Goal: Communication & Community: Answer question/provide support

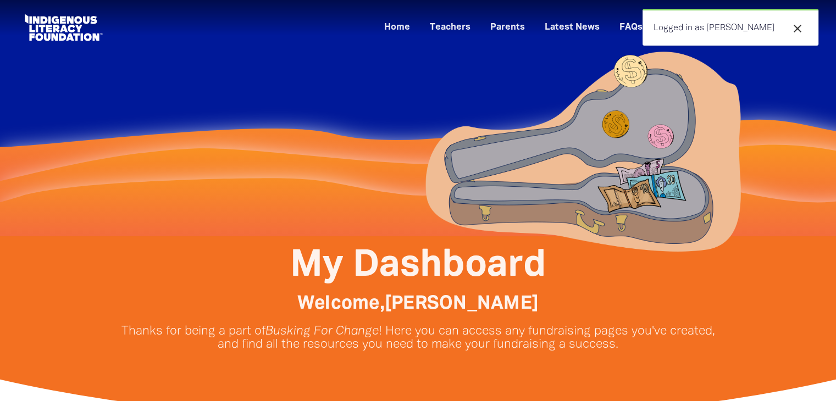
click at [416, 36] on link "Home" at bounding box center [396, 28] width 39 height 18
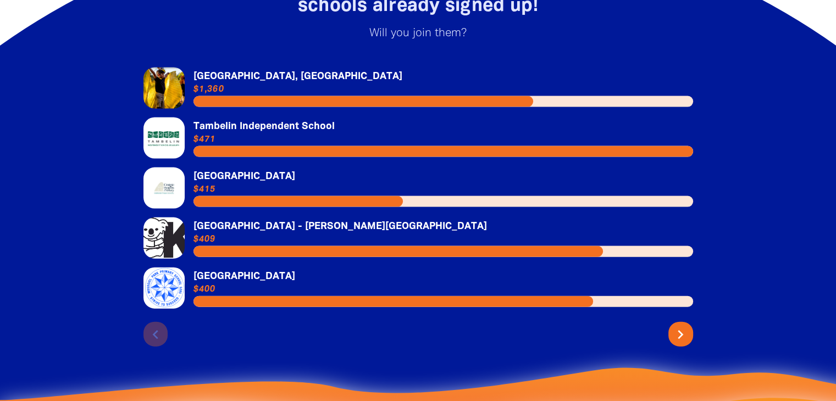
scroll to position [2354, 0]
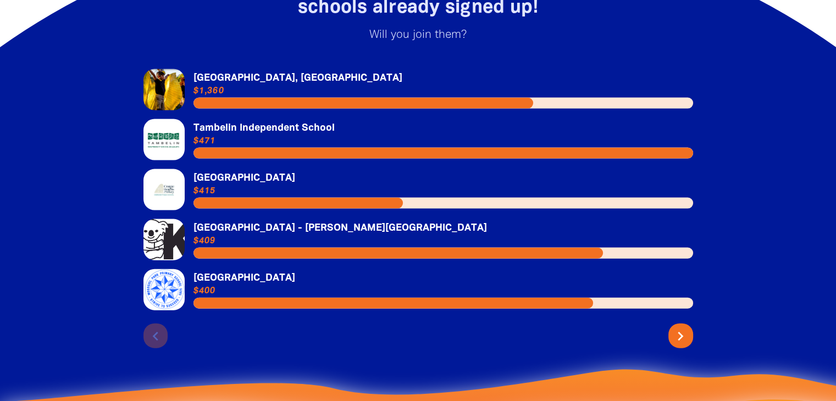
click at [687, 348] on button "chevron_right" at bounding box center [680, 336] width 25 height 25
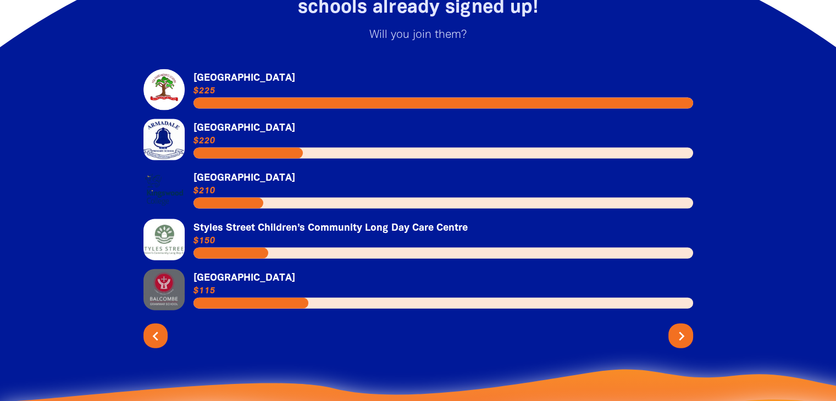
click at [670, 345] on button "chevron_right" at bounding box center [680, 336] width 25 height 25
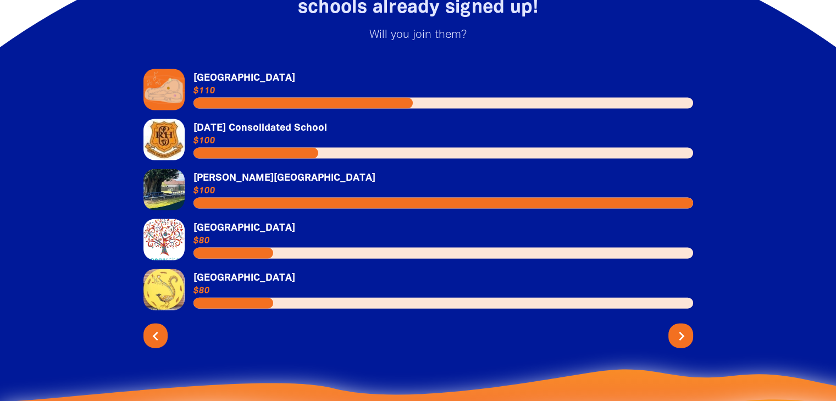
click at [680, 345] on icon "chevron_right" at bounding box center [681, 336] width 18 height 18
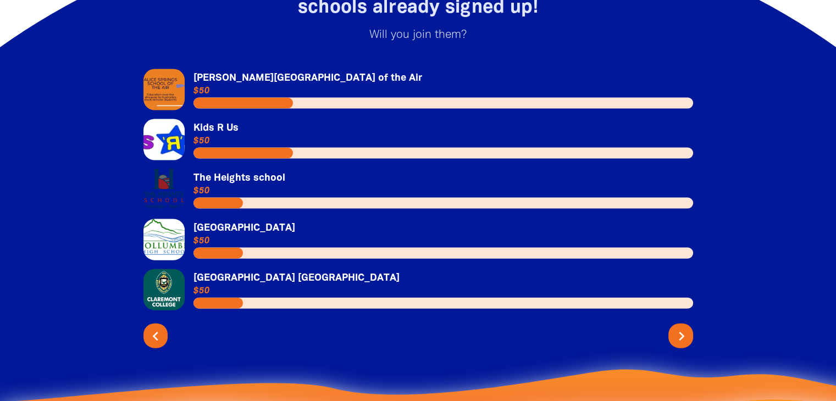
click at [671, 338] on button "chevron_right" at bounding box center [680, 336] width 25 height 25
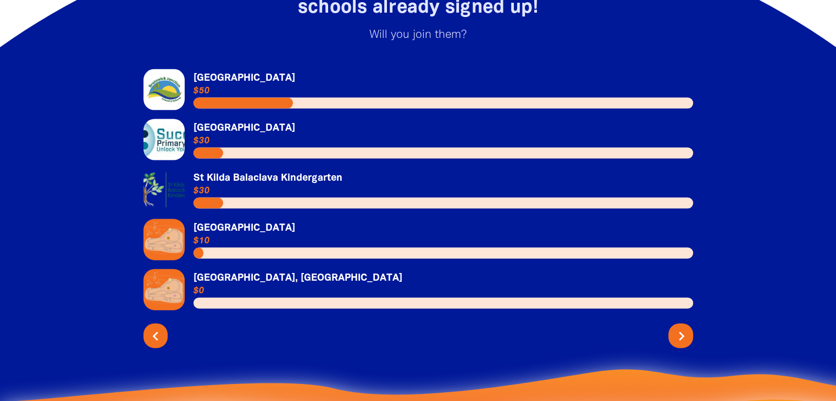
click at [681, 345] on icon "chevron_right" at bounding box center [681, 336] width 18 height 18
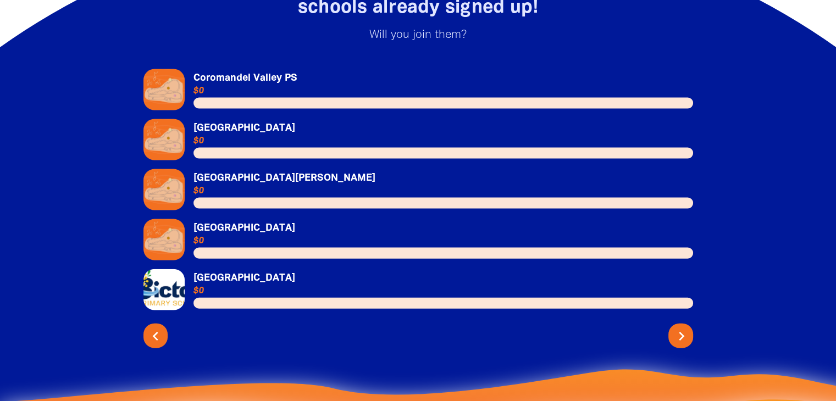
click at [677, 341] on icon "chevron_right" at bounding box center [681, 336] width 18 height 18
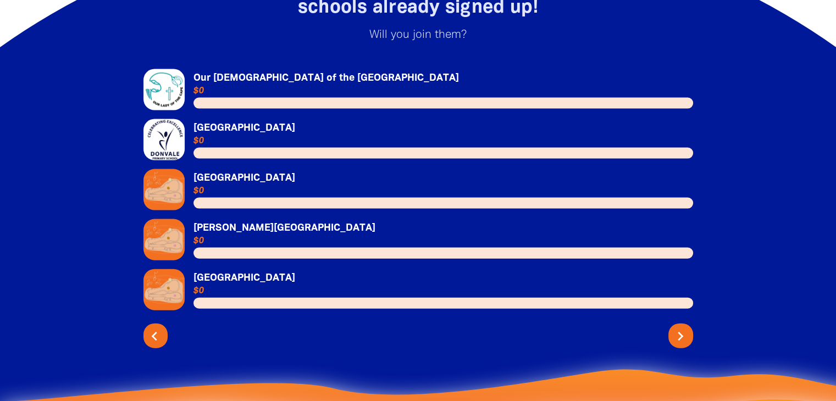
click at [147, 345] on icon "chevron_left" at bounding box center [155, 336] width 18 height 18
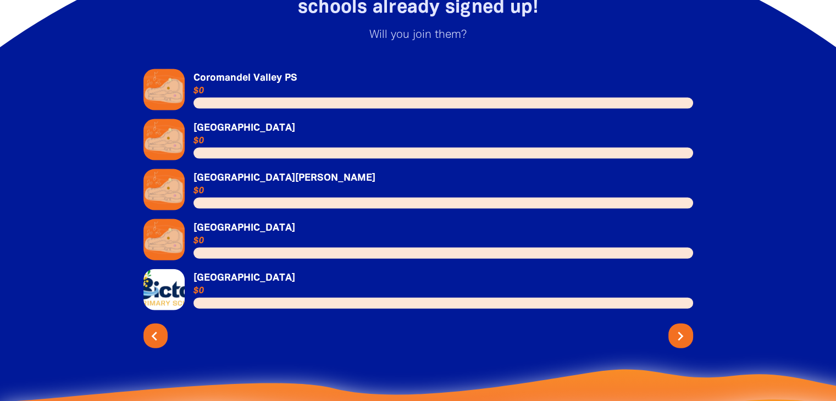
click at [160, 345] on icon "chevron_left" at bounding box center [155, 336] width 18 height 18
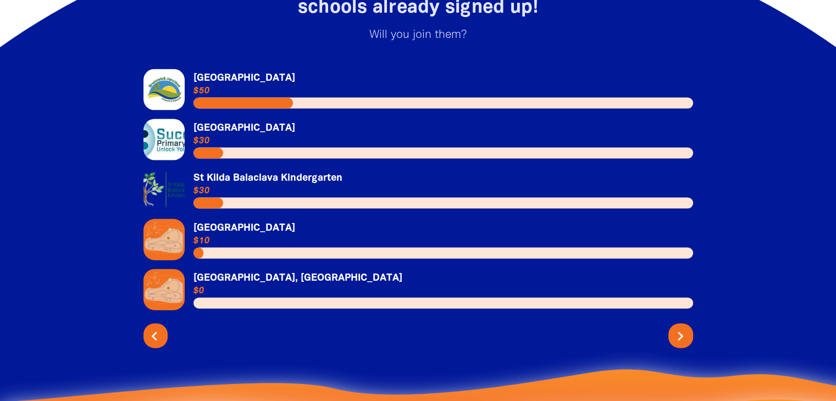
click at [160, 345] on icon "chevron_left" at bounding box center [155, 336] width 18 height 18
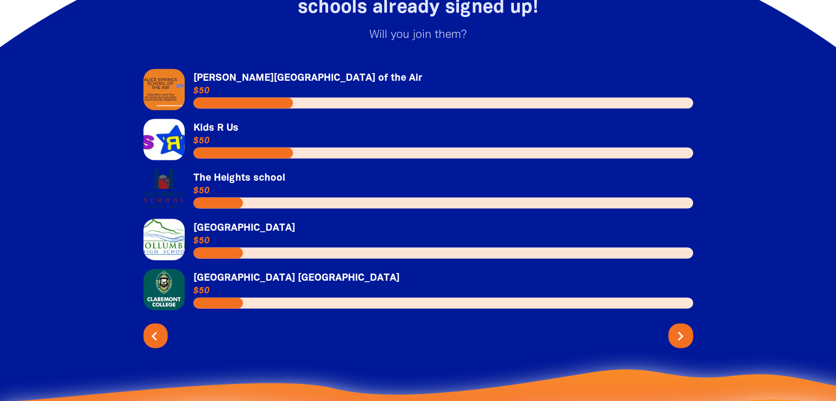
click at [160, 345] on icon "chevron_left" at bounding box center [155, 336] width 18 height 18
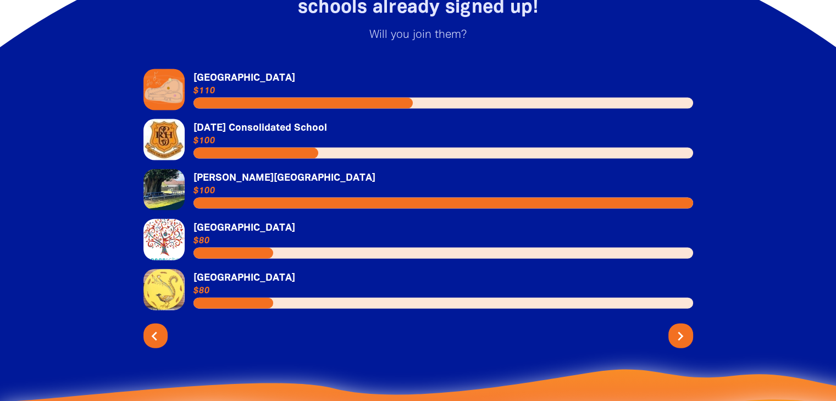
click at [160, 345] on icon "chevron_left" at bounding box center [155, 336] width 18 height 18
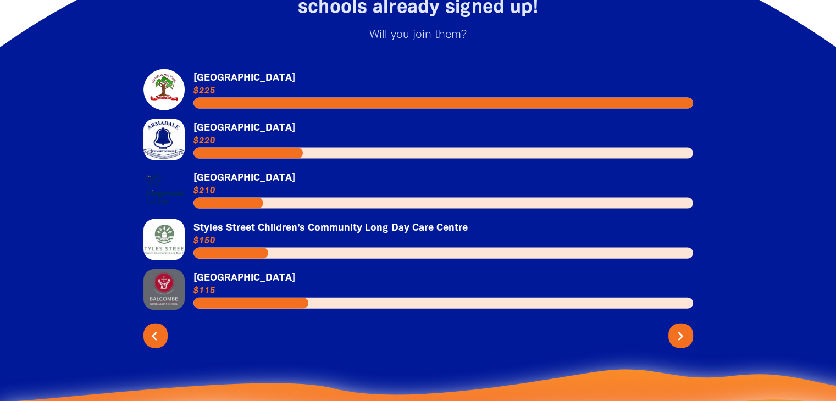
click at [160, 345] on icon "chevron_left" at bounding box center [155, 336] width 18 height 18
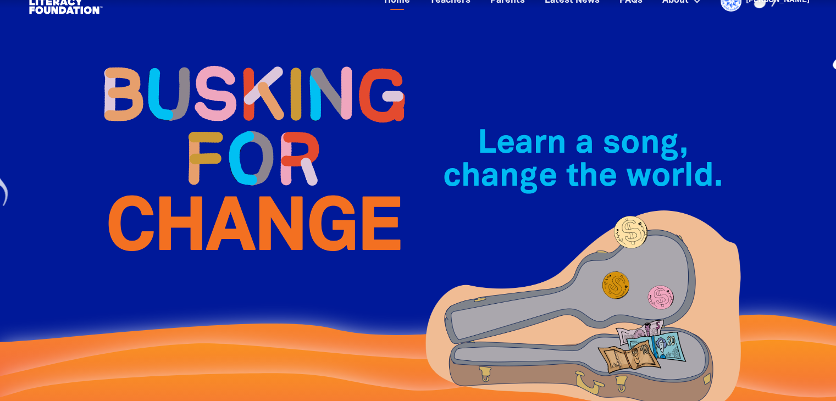
scroll to position [0, 0]
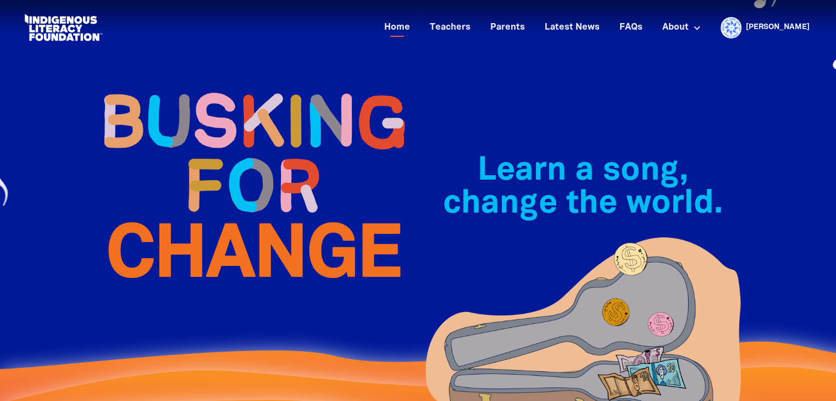
click at [777, 24] on link "[PERSON_NAME]" at bounding box center [777, 28] width 64 height 8
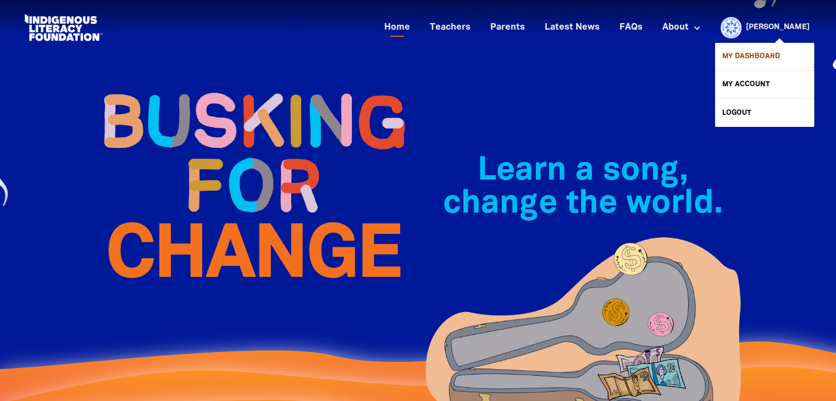
click at [741, 52] on link "My Dashboard" at bounding box center [764, 56] width 99 height 27
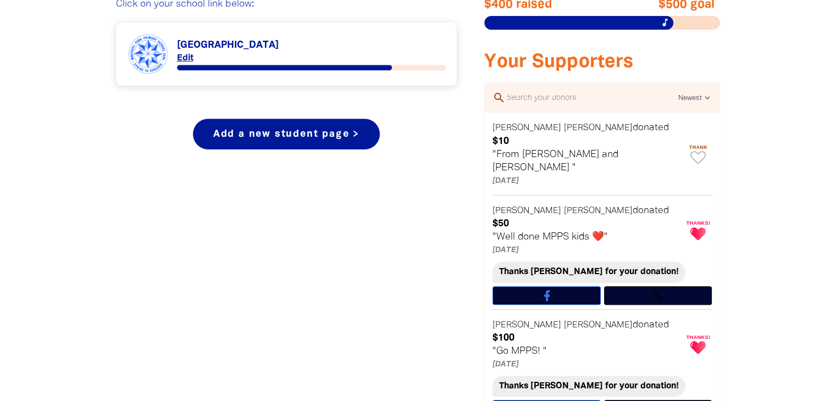
scroll to position [490, 0]
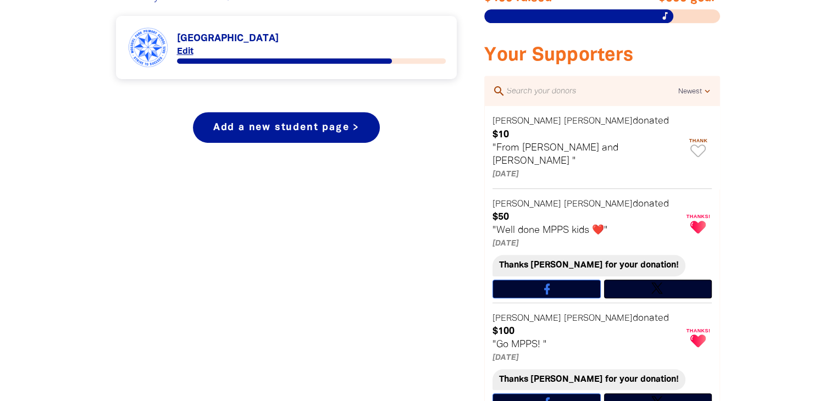
click at [702, 138] on span "Thank" at bounding box center [697, 140] width 27 height 5
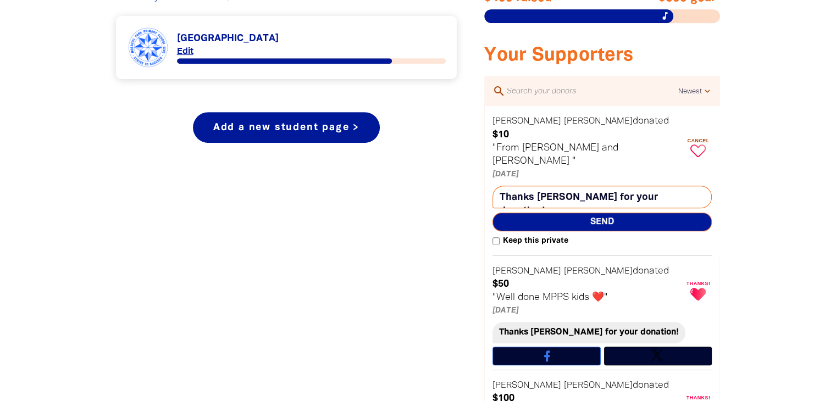
type textarea "Thanks Karen for your donation!"
click at [602, 213] on span "Send" at bounding box center [601, 222] width 219 height 19
